Goal: Information Seeking & Learning: Get advice/opinions

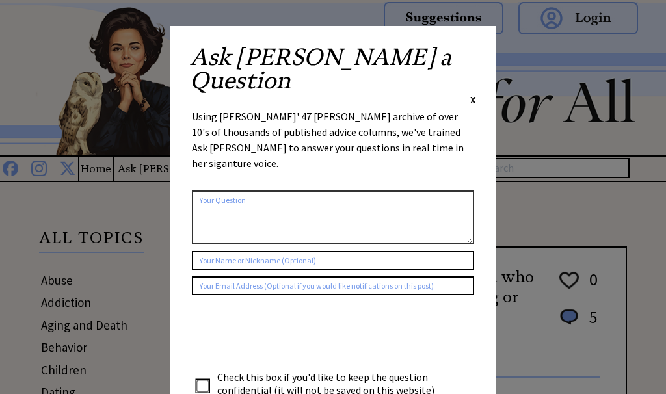
click at [472, 93] on span "X" at bounding box center [473, 99] width 6 height 13
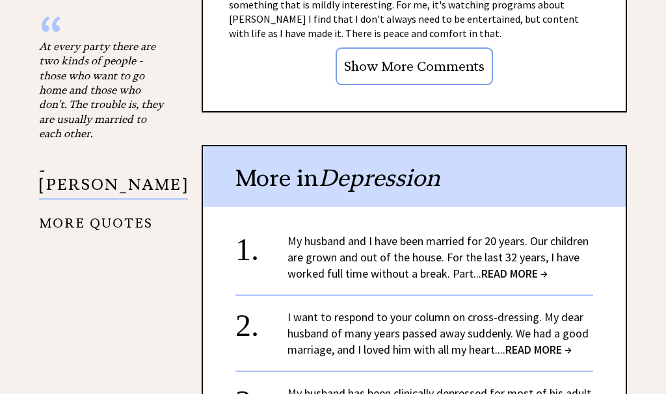
scroll to position [1526, 0]
click at [499, 265] on span "READ MORE →" at bounding box center [514, 272] width 66 height 15
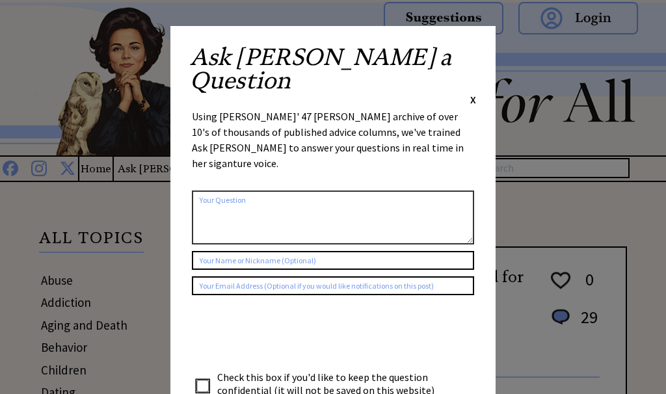
click at [473, 93] on span "X" at bounding box center [473, 99] width 6 height 13
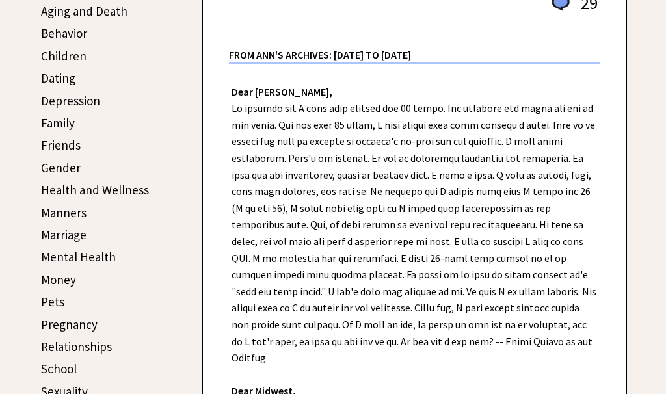
scroll to position [410, 0]
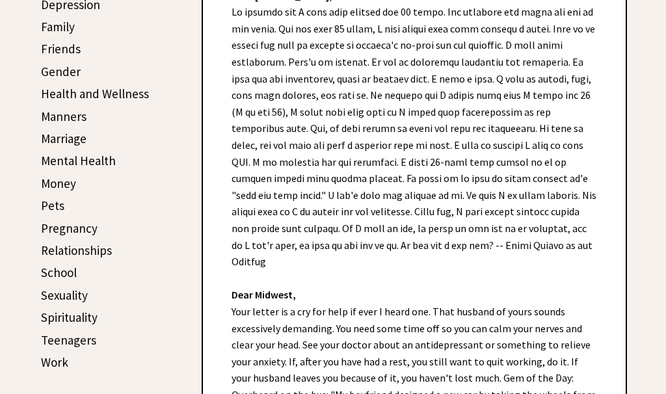
click at [79, 291] on link "Sexuality" at bounding box center [64, 296] width 47 height 16
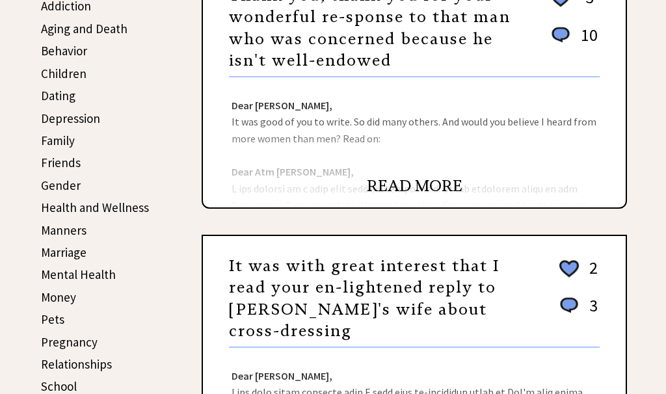
scroll to position [296, 0]
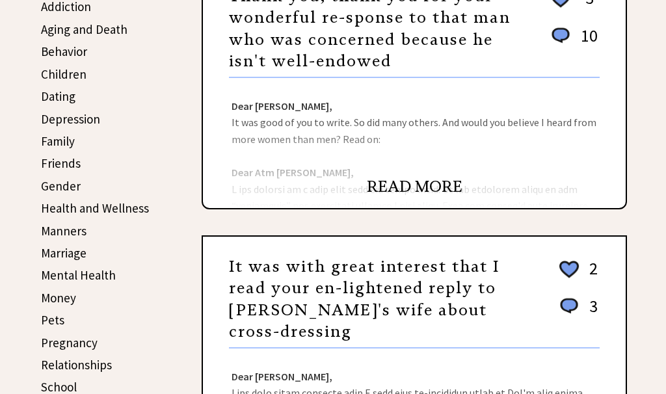
click at [394, 187] on link "READ MORE" at bounding box center [415, 187] width 96 height 20
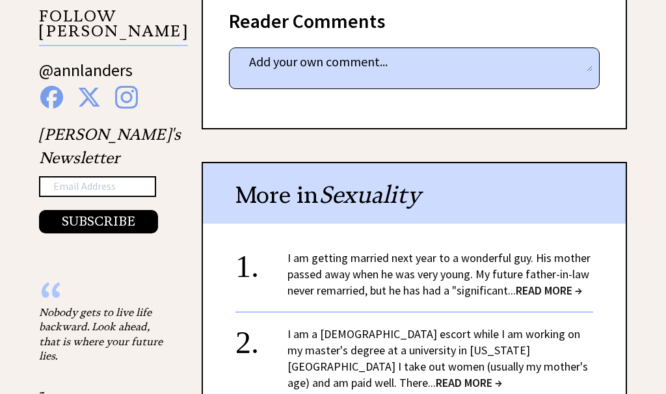
scroll to position [1266, 0]
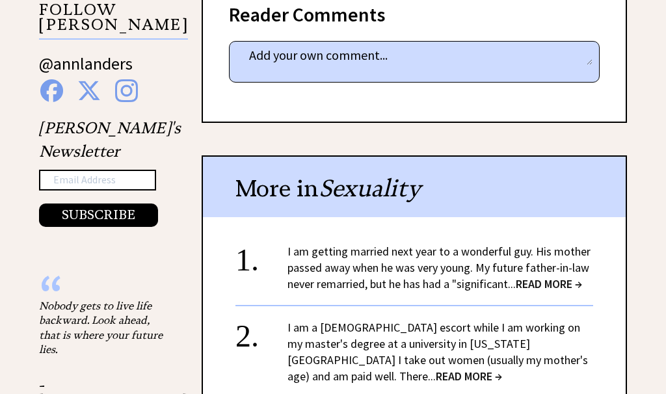
click at [544, 276] on span "READ MORE →" at bounding box center [549, 283] width 66 height 15
